Goal: Information Seeking & Learning: Learn about a topic

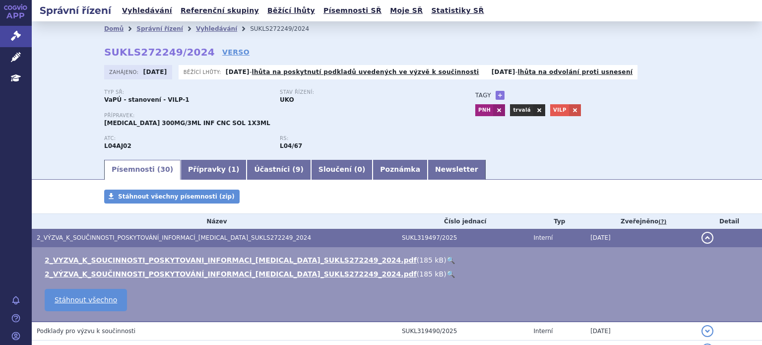
scroll to position [50, 0]
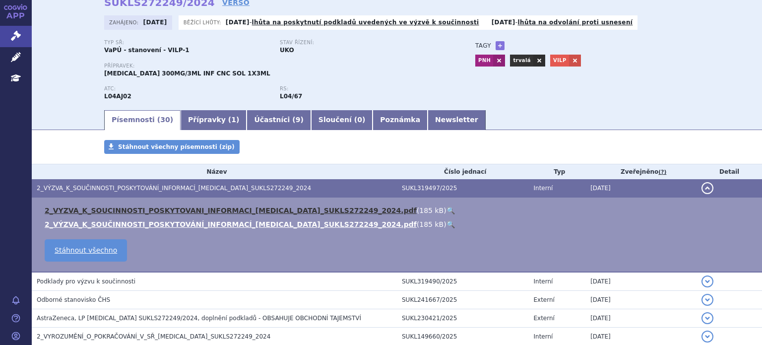
click at [195, 212] on link "2_VYZVA_K_SOUCINNOSTI_POSKYTOVANI_INFORMACI_ULTOMIRIS_SUKLS272249_2024.pdf" at bounding box center [231, 211] width 372 height 8
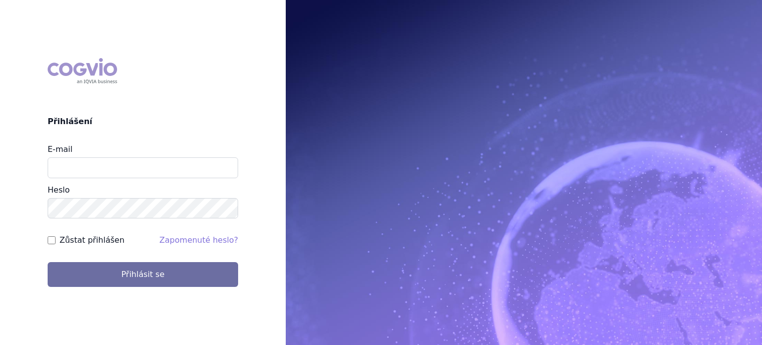
click at [164, 165] on input "E-mail" at bounding box center [143, 167] width 191 height 21
type input "lenka.pribylova@astrazeneca.com"
click at [48, 262] on button "Přihlásit se" at bounding box center [143, 274] width 191 height 25
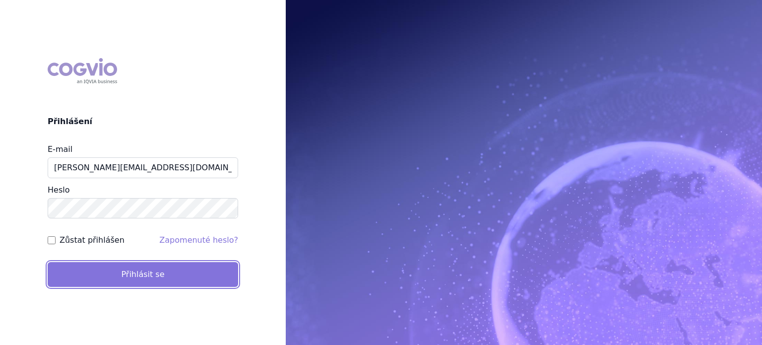
click at [157, 276] on button "Přihlásit se" at bounding box center [143, 274] width 191 height 25
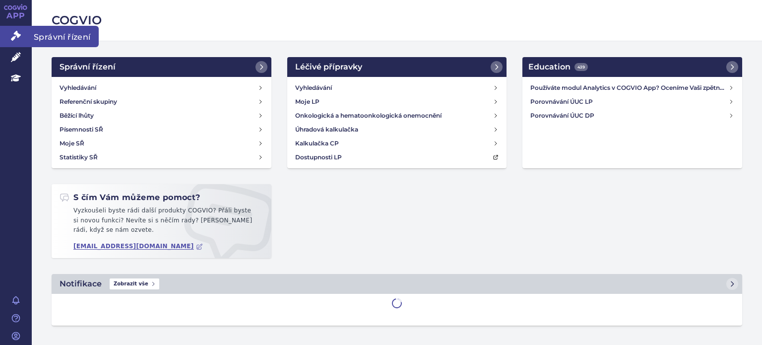
click at [16, 40] on icon at bounding box center [16, 36] width 10 height 10
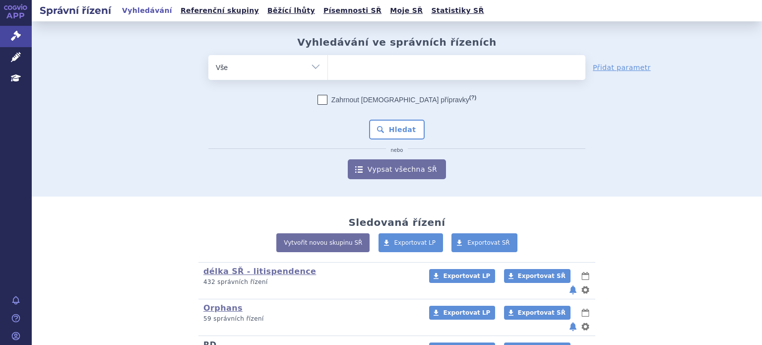
click at [204, 340] on link "RD" at bounding box center [210, 344] width 13 height 9
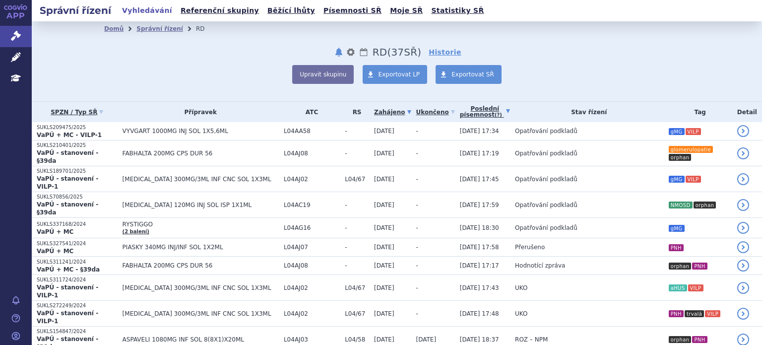
click at [460, 117] on link "Poslední písemnost (?)" at bounding box center [485, 112] width 50 height 20
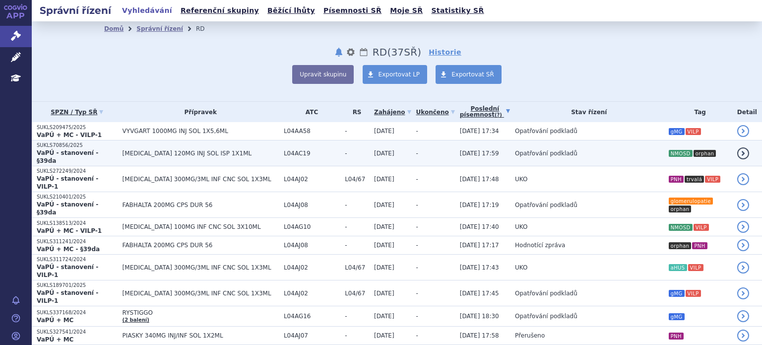
click at [182, 150] on span "[MEDICAL_DATA] 120MG INJ SOL ISP 1X1ML" at bounding box center [201, 153] width 156 height 7
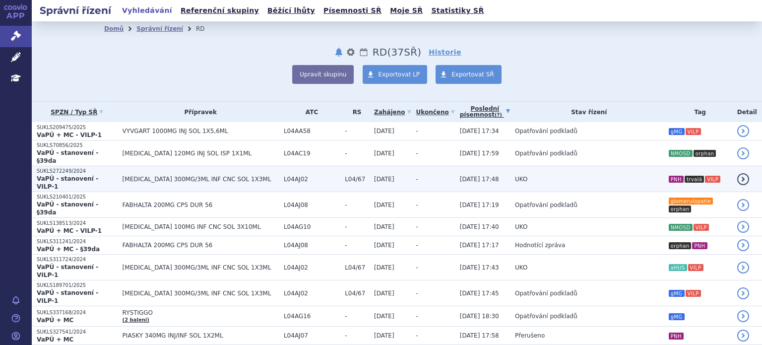
click at [145, 173] on td "[MEDICAL_DATA] 300MG/3ML INF CNC SOL 1X3ML" at bounding box center [198, 179] width 161 height 26
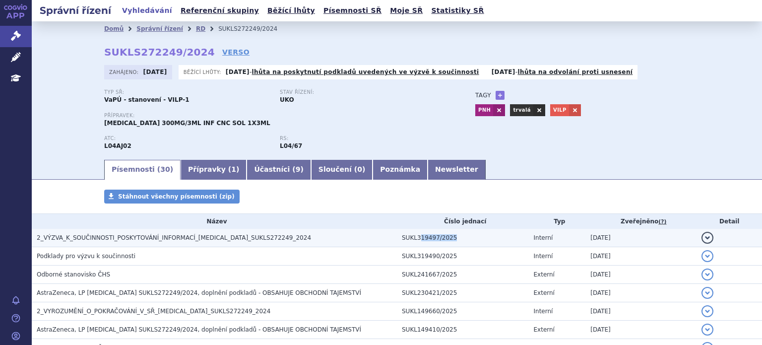
drag, startPoint x: 446, startPoint y: 237, endPoint x: 414, endPoint y: 242, distance: 31.7
click at [414, 242] on td "SUKL319497/2025" at bounding box center [463, 238] width 132 height 18
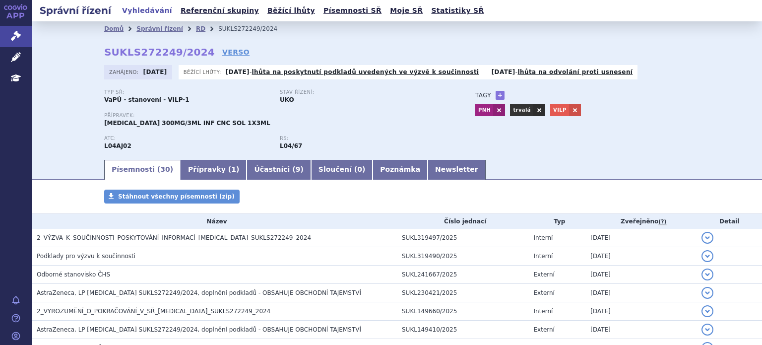
click at [653, 95] on div "Tagy + Přidat PNH trvalá VILP" at bounding box center [573, 102] width 234 height 27
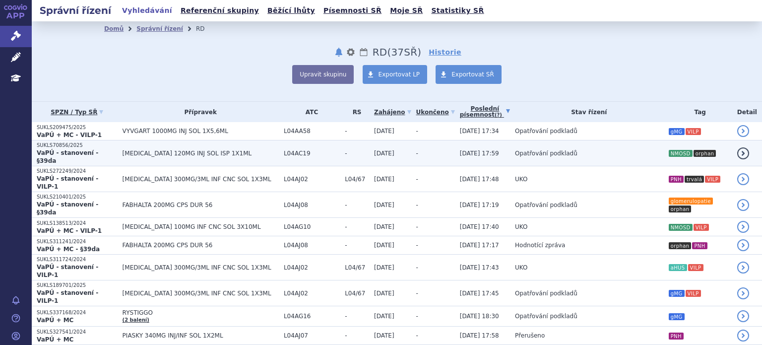
click at [515, 150] on span "Opatřování podkladů" at bounding box center [546, 153] width 63 height 7
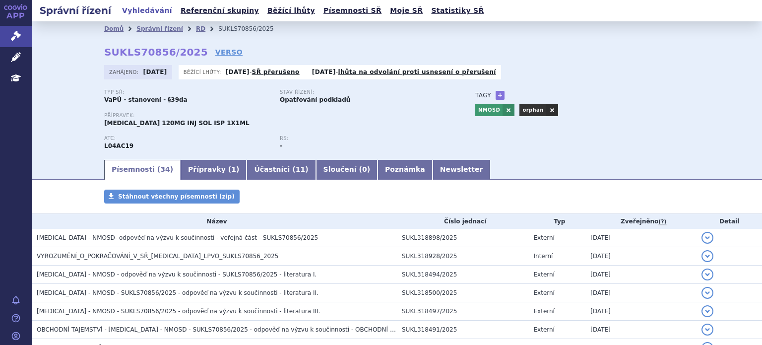
click at [508, 172] on ul "Písemnosti ( 34 ) Přípravky ( 1 ) Účastníci ( 11 ) Sloučení ( 0 ) Poznámka News…" at bounding box center [397, 169] width 586 height 21
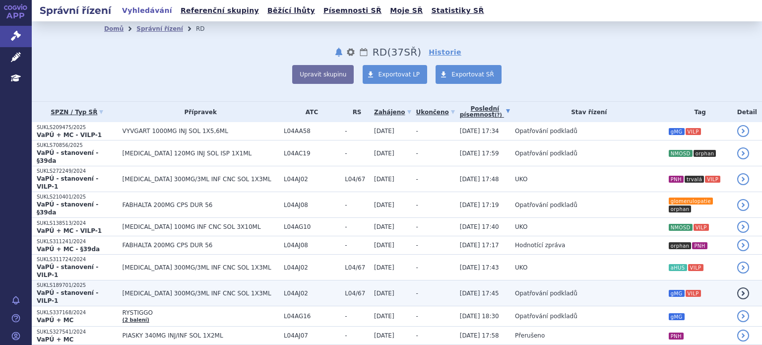
click at [187, 290] on span "[MEDICAL_DATA] 300MG/3ML INF CNC SOL 1X3ML" at bounding box center [201, 293] width 156 height 7
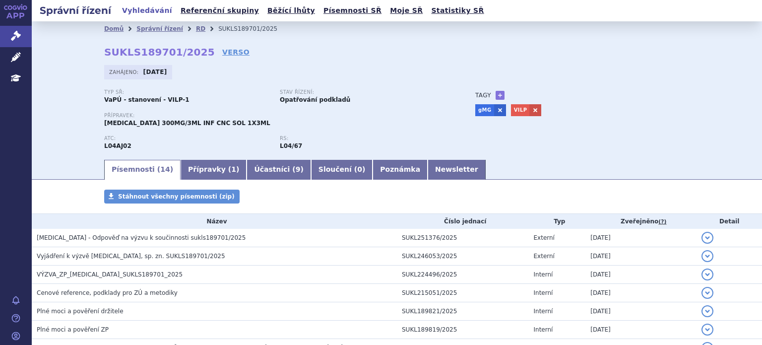
drag, startPoint x: 0, startPoint y: 0, endPoint x: 56, endPoint y: 195, distance: 202.4
click at [56, 195] on div "Písemnosti Stáhnout všechny písemnosti (zip) Název Číslo jednací Typ Zveřejněno…" at bounding box center [397, 348] width 731 height 316
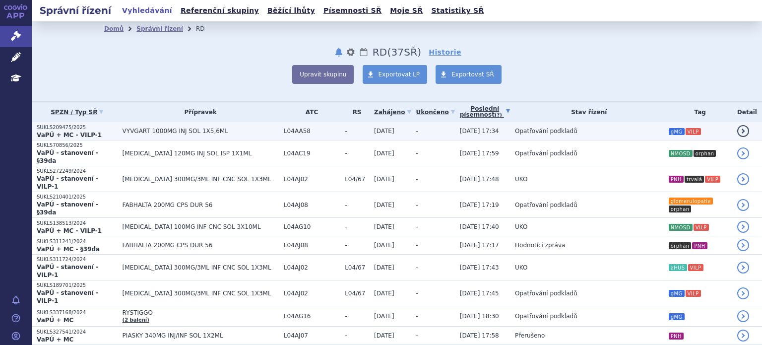
click at [639, 129] on td "Opatřování podkladů" at bounding box center [586, 131] width 153 height 18
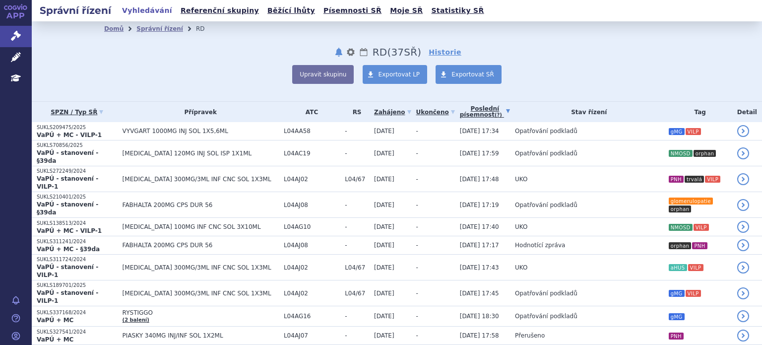
click at [246, 87] on div "Domů Správní řízení RD notifikace nastavení Přejmenovat Smazat Lhůty RD (bez ) …" at bounding box center [397, 61] width 731 height 80
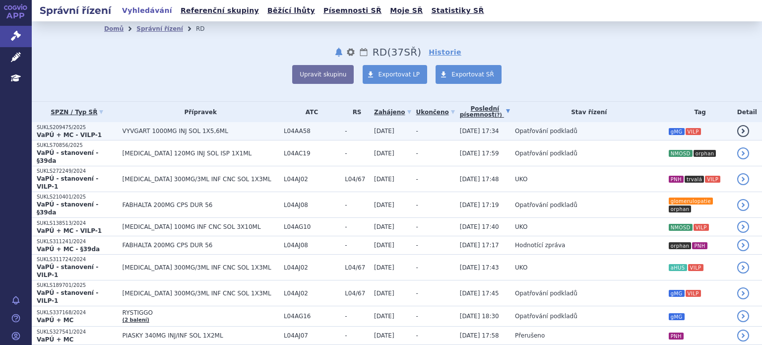
click at [292, 130] on span "L04AA58" at bounding box center [312, 131] width 56 height 7
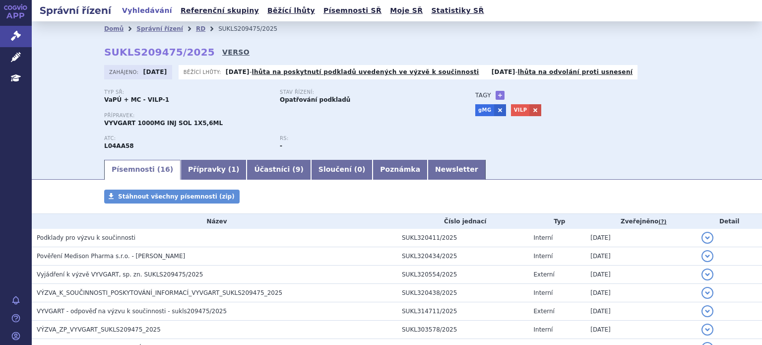
click at [222, 50] on link "VERSO" at bounding box center [235, 52] width 27 height 10
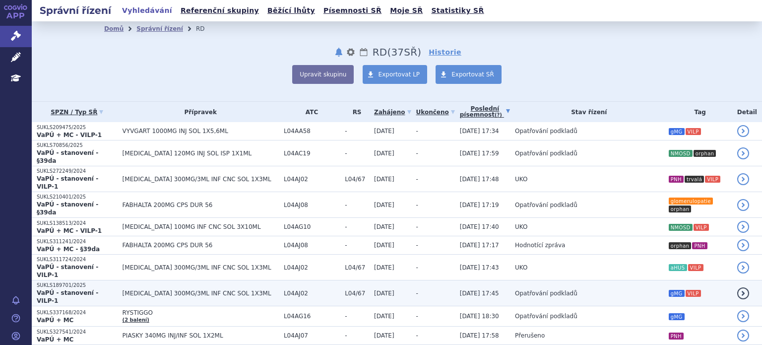
click at [635, 280] on td "Opatřování podkladů" at bounding box center [586, 293] width 153 height 26
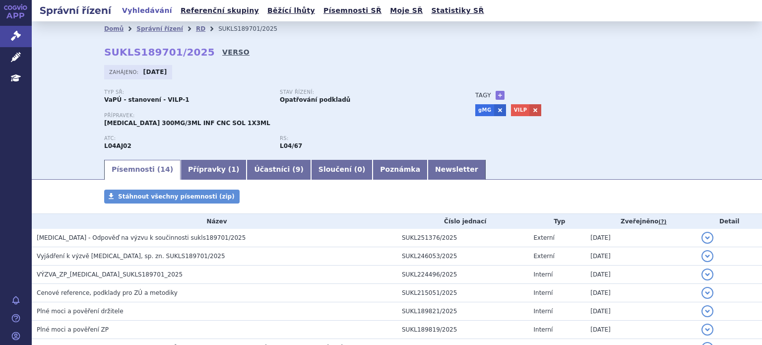
click at [222, 54] on link "VERSO" at bounding box center [235, 52] width 27 height 10
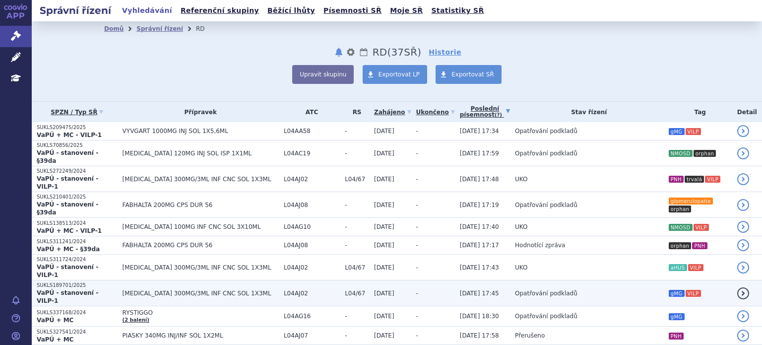
click at [162, 290] on span "[MEDICAL_DATA] 300MG/3ML INF CNC SOL 1X3ML" at bounding box center [201, 293] width 156 height 7
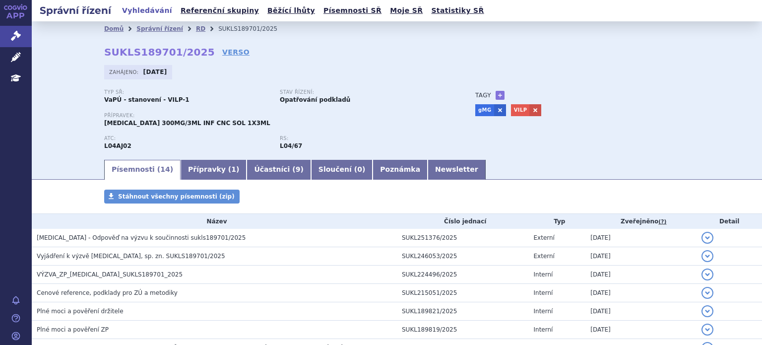
drag, startPoint x: 138, startPoint y: 73, endPoint x: 173, endPoint y: 76, distance: 35.4
click at [172, 76] on div "Zahájeno: 20.05.2025" at bounding box center [138, 72] width 68 height 14
click at [223, 80] on div "Zahájeno: 20.05.2025" at bounding box center [397, 74] width 586 height 19
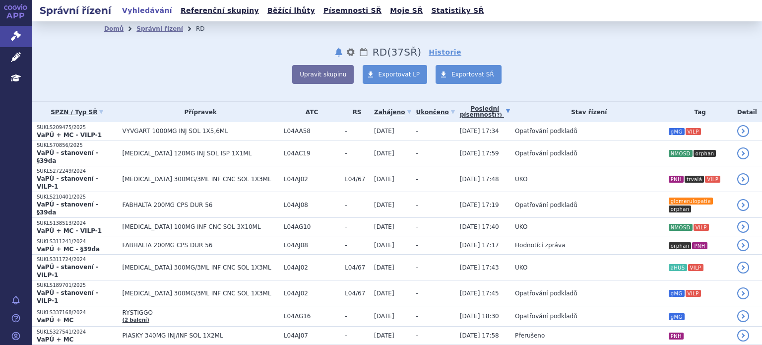
click at [477, 36] on ul "Domů Správní řízení RD" at bounding box center [397, 28] width 586 height 15
